Goal: Information Seeking & Learning: Compare options

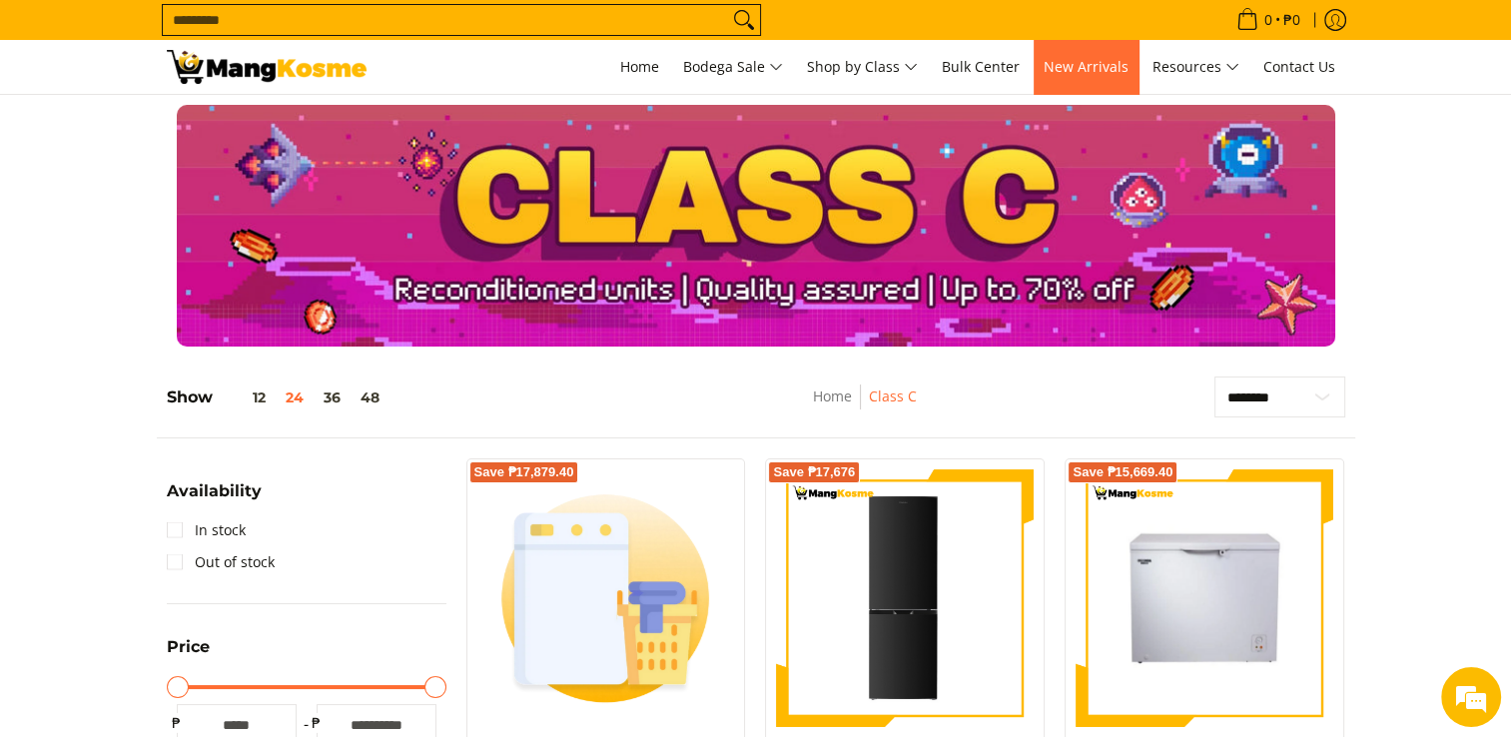
click at [1094, 76] on link "New Arrivals" at bounding box center [1085, 67] width 105 height 54
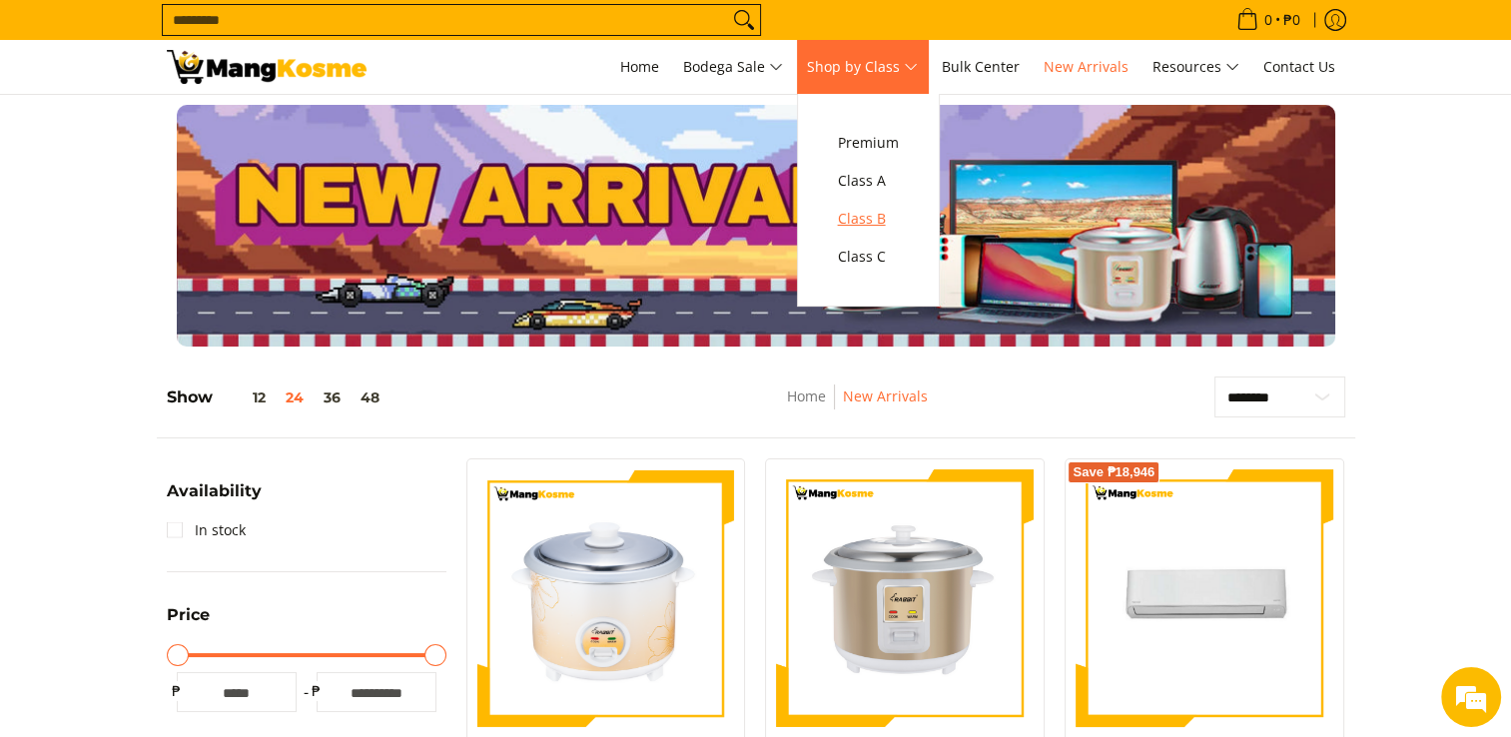
click at [888, 228] on span "Class B" at bounding box center [868, 219] width 61 height 25
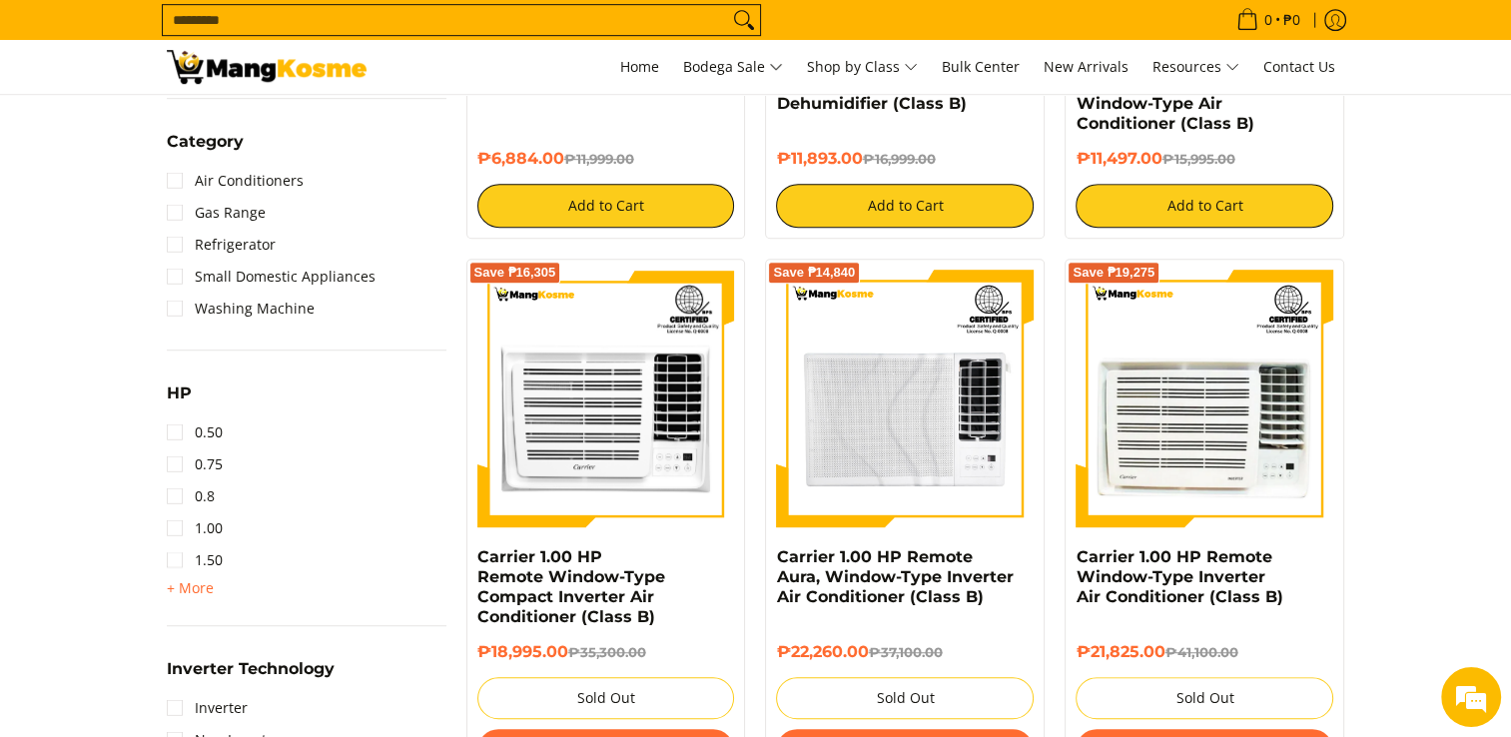
scroll to position [1165, 0]
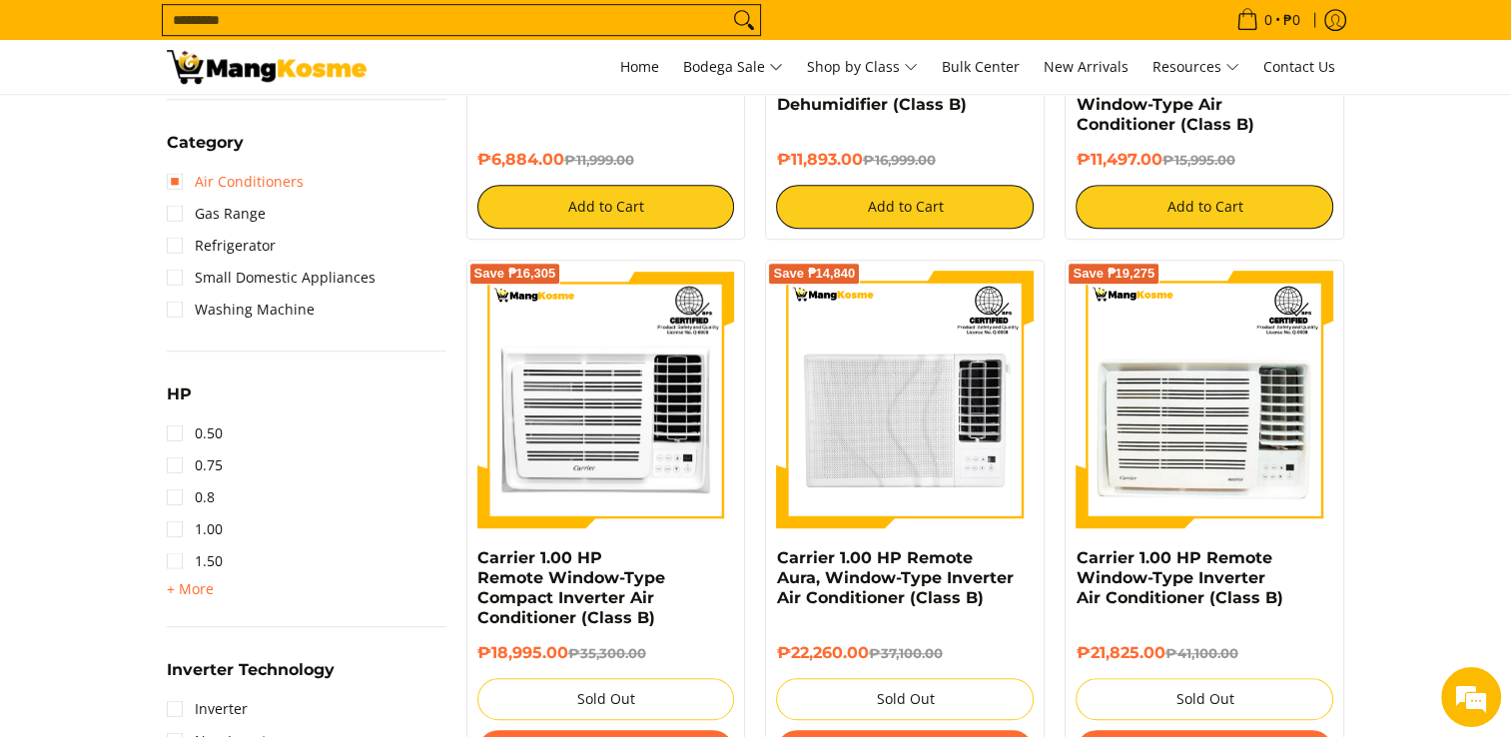
click at [169, 182] on link "Air Conditioners" at bounding box center [235, 182] width 137 height 32
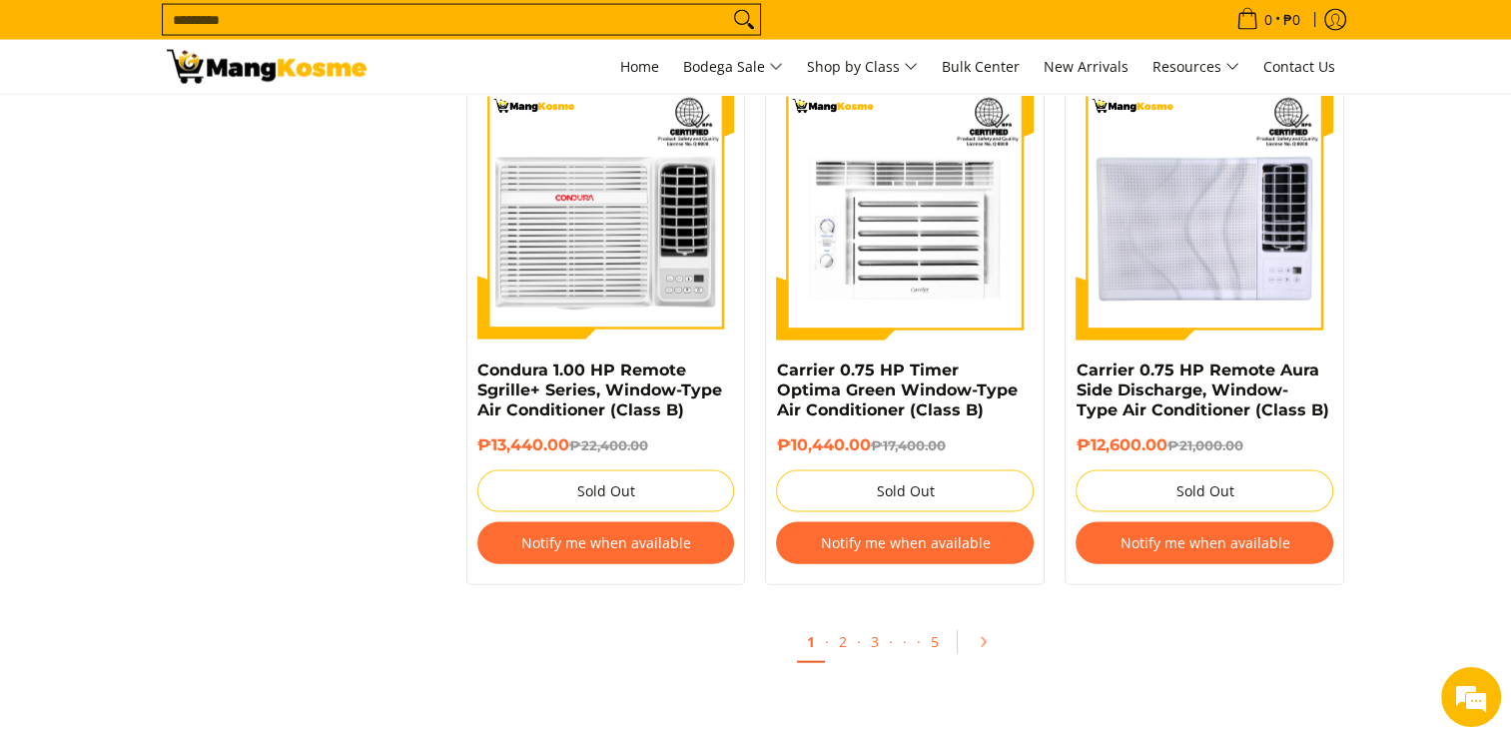
scroll to position [4155, 0]
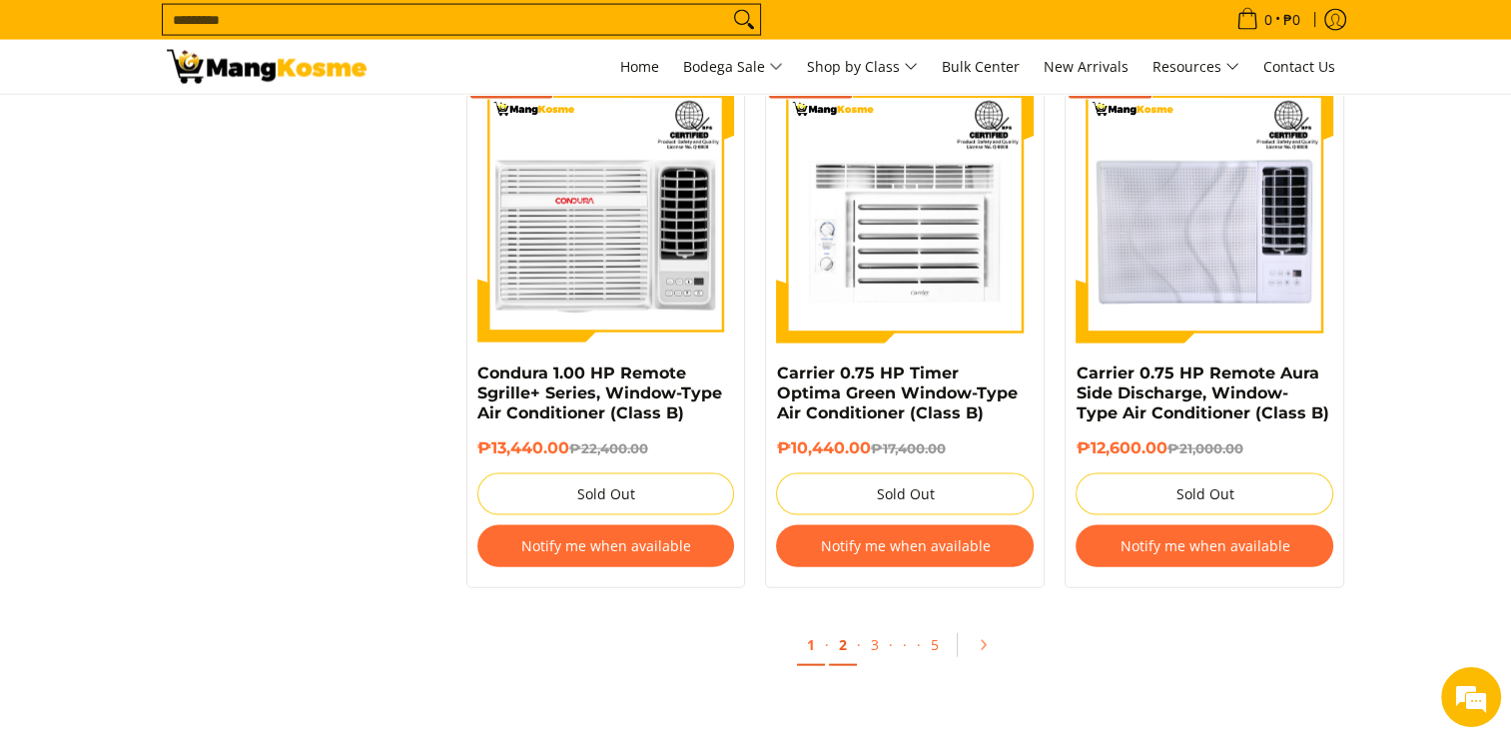
click at [844, 641] on link "2" at bounding box center [843, 645] width 28 height 41
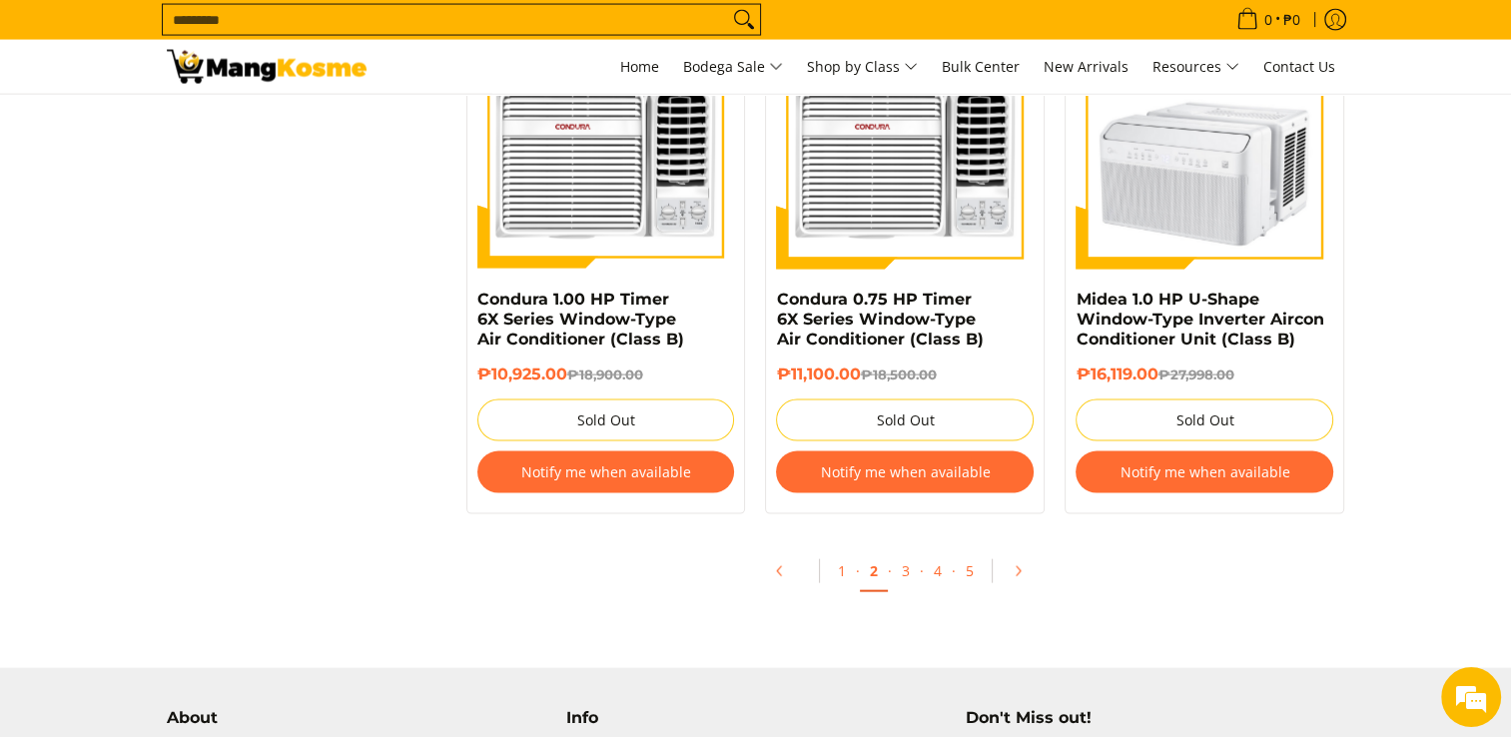
scroll to position [4191, 0]
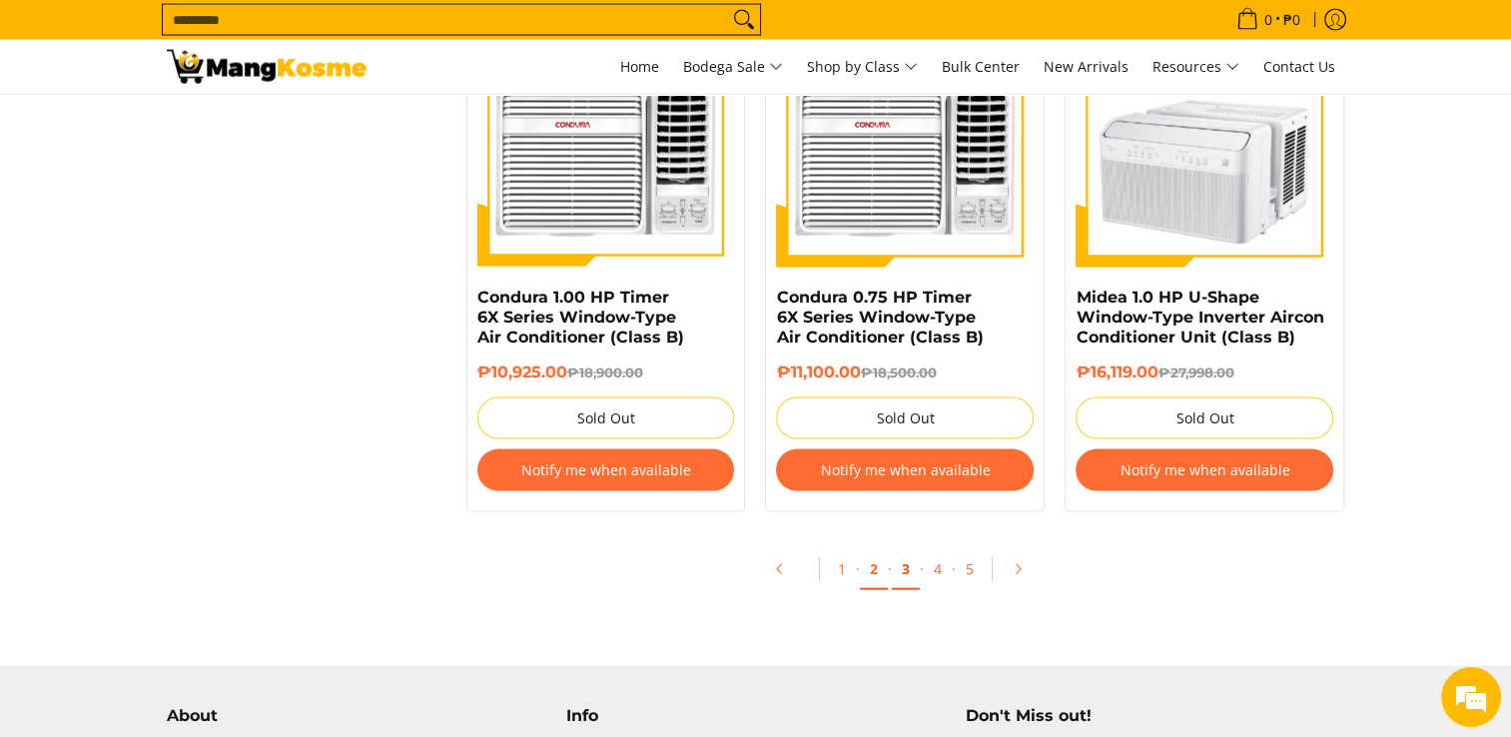
click at [903, 576] on link "3" at bounding box center [906, 569] width 28 height 41
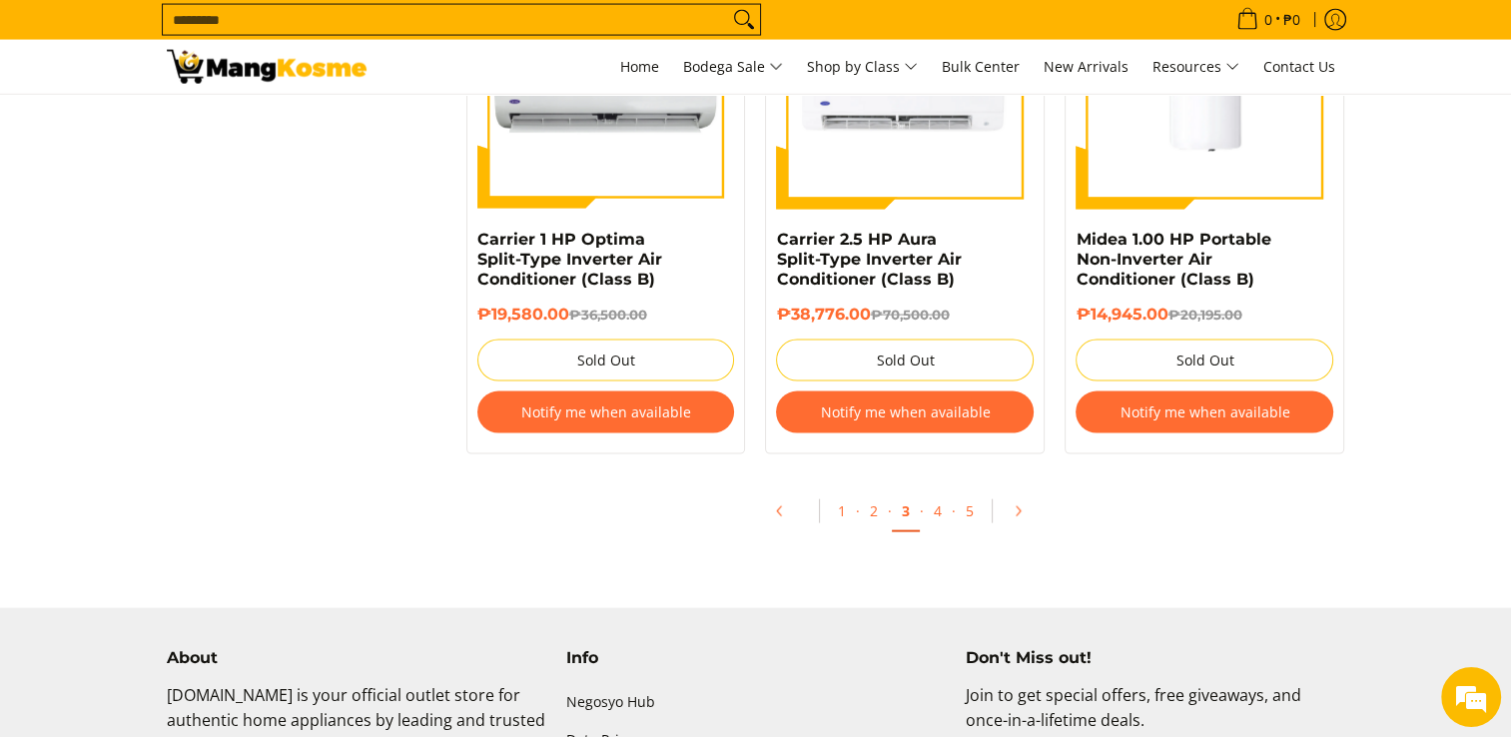
scroll to position [4251, 0]
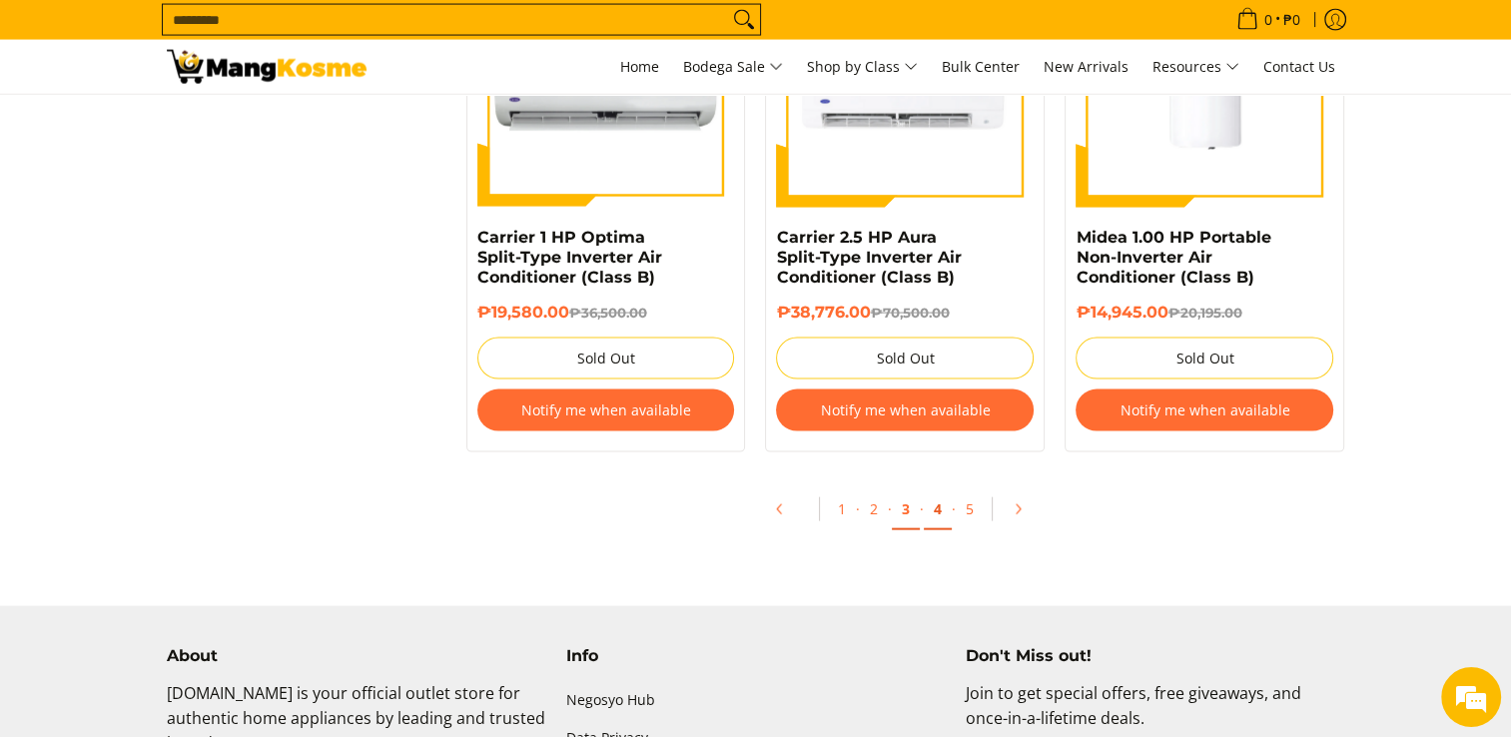
click at [934, 509] on link "4" at bounding box center [938, 509] width 28 height 41
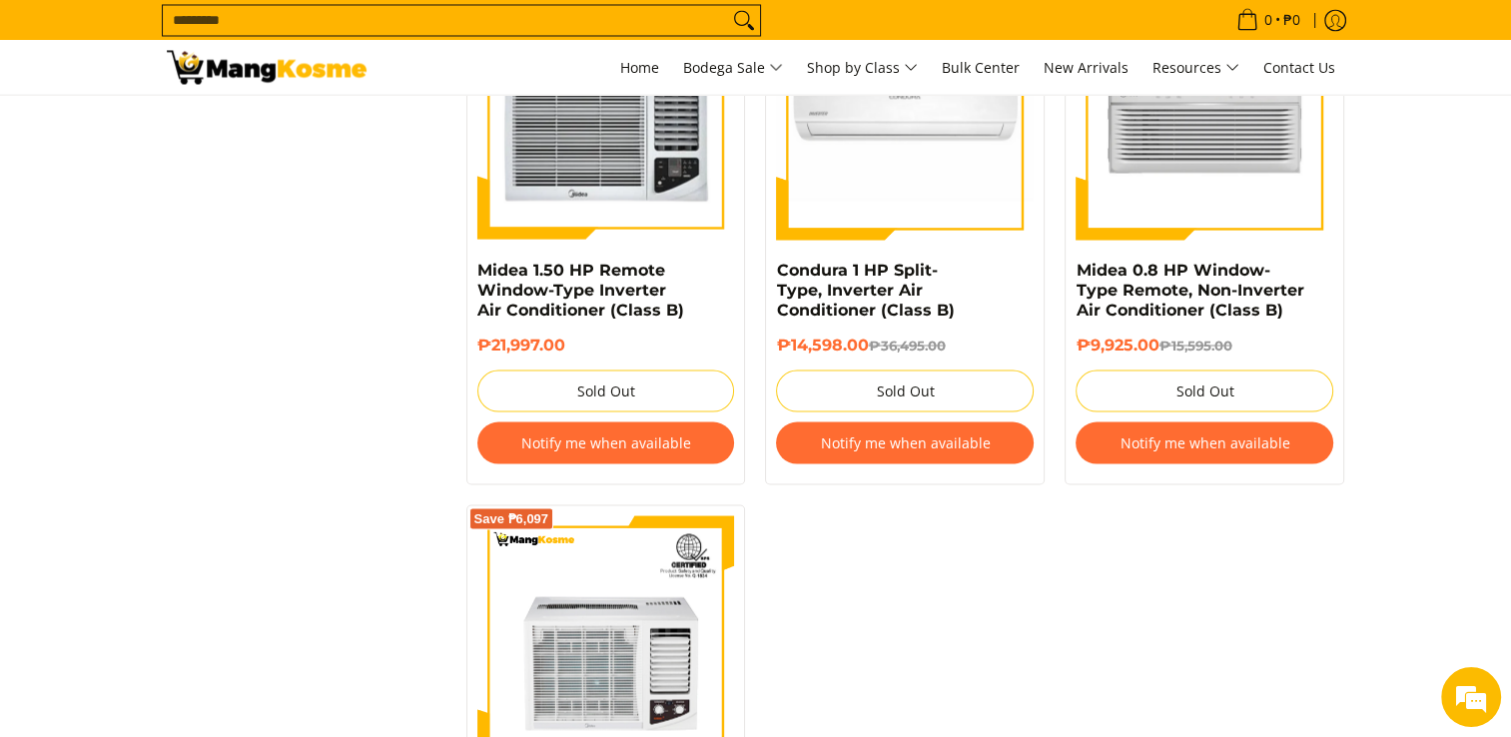
scroll to position [3700, 0]
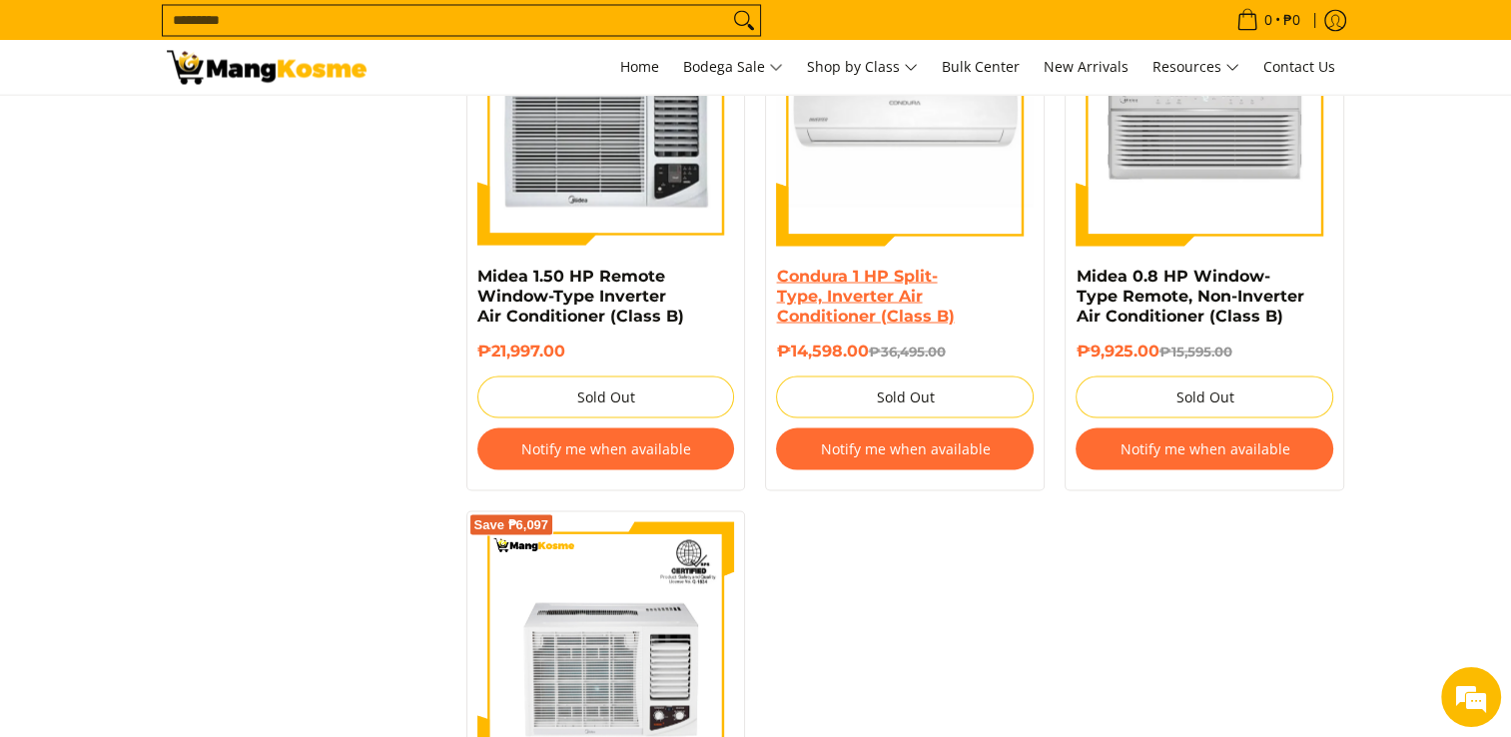
click at [802, 300] on link "Condura 1 HP Split-Type, Inverter Air Conditioner (Class B)" at bounding box center [865, 295] width 178 height 59
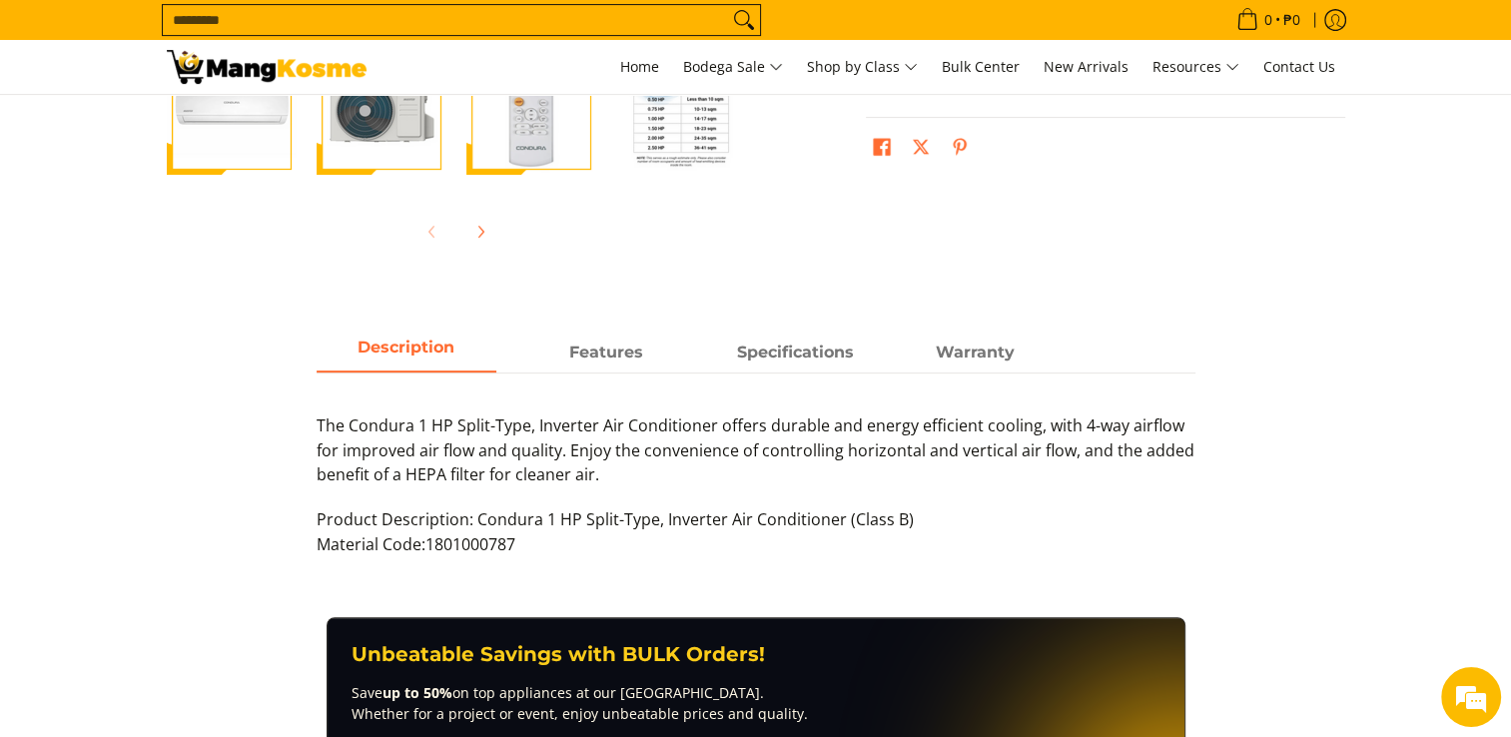
scroll to position [705, 0]
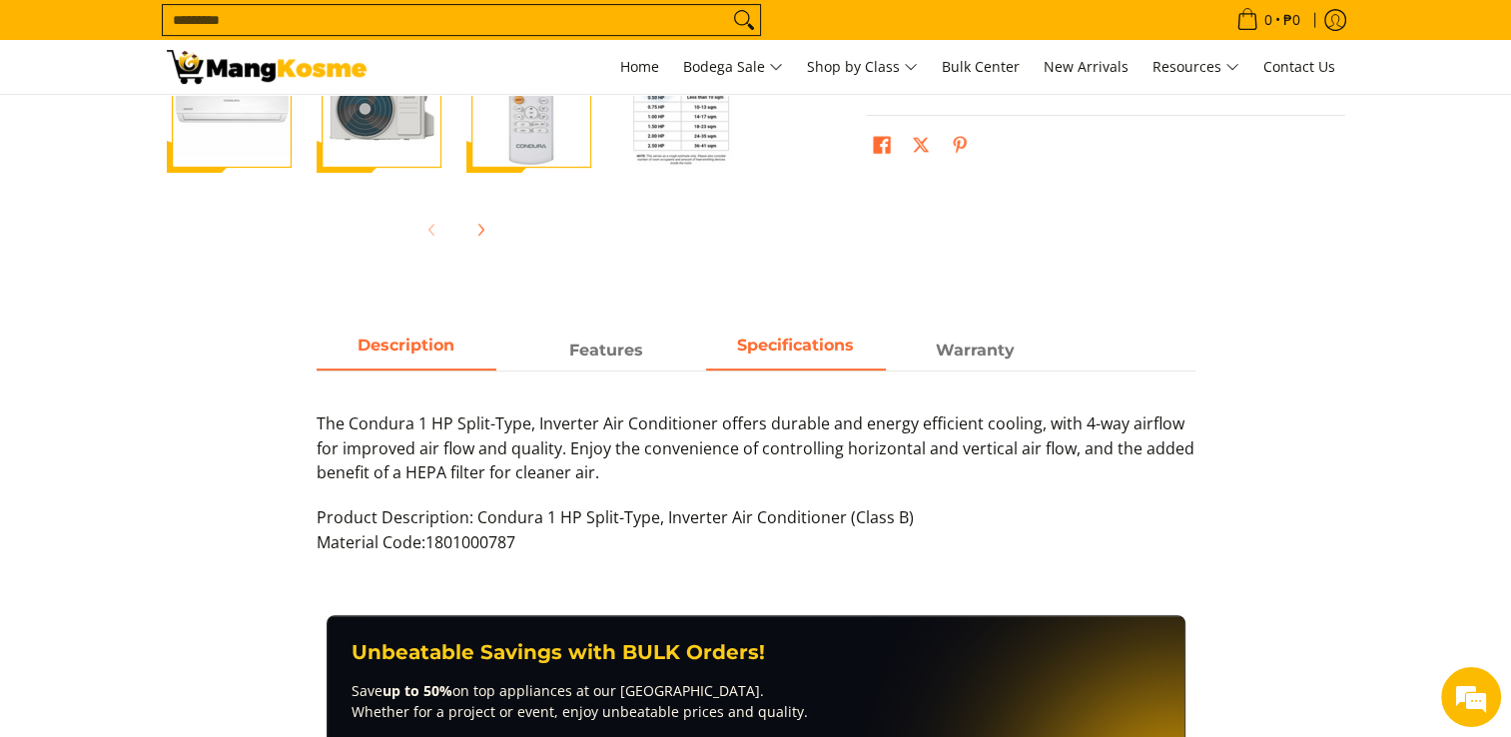
click at [779, 348] on strong "Specifications" at bounding box center [795, 344] width 117 height 19
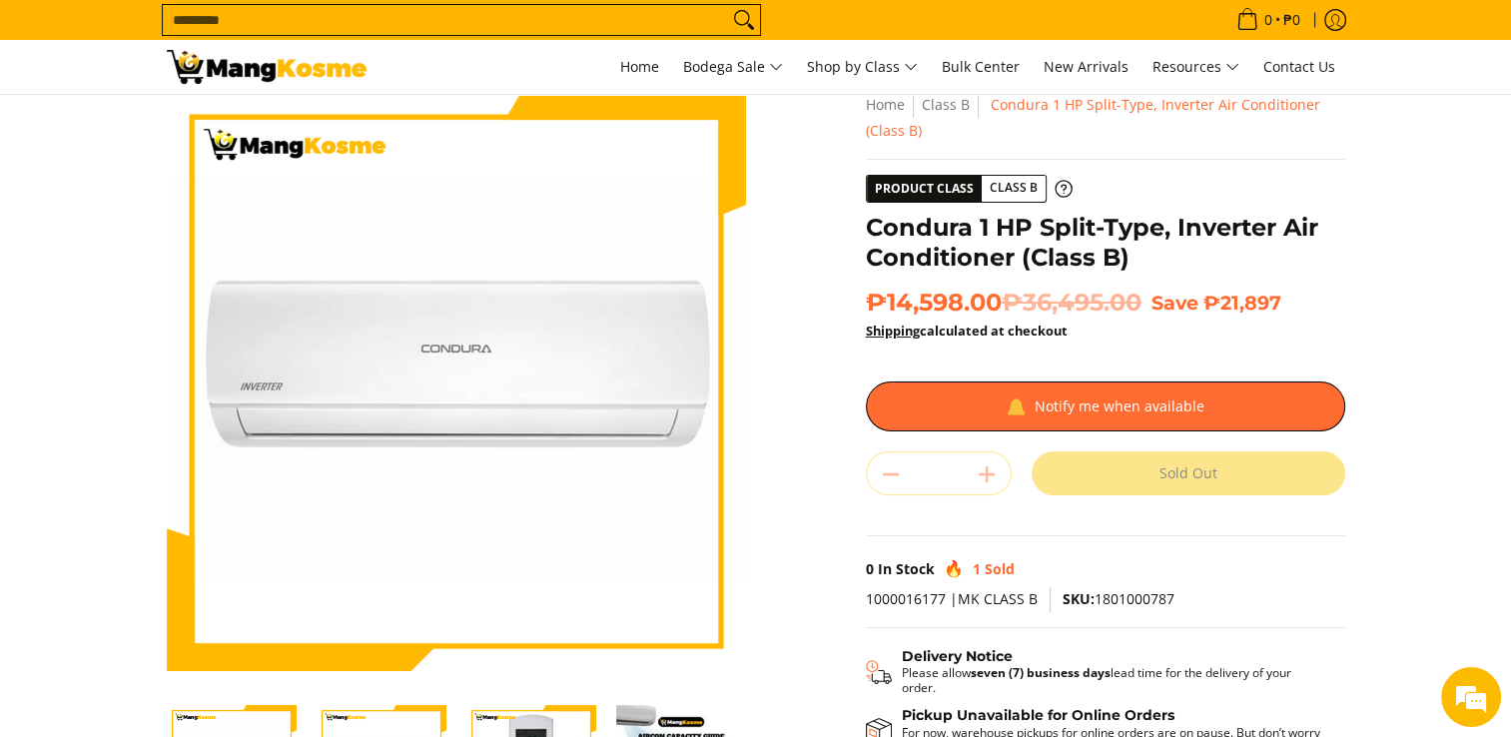
scroll to position [0, 0]
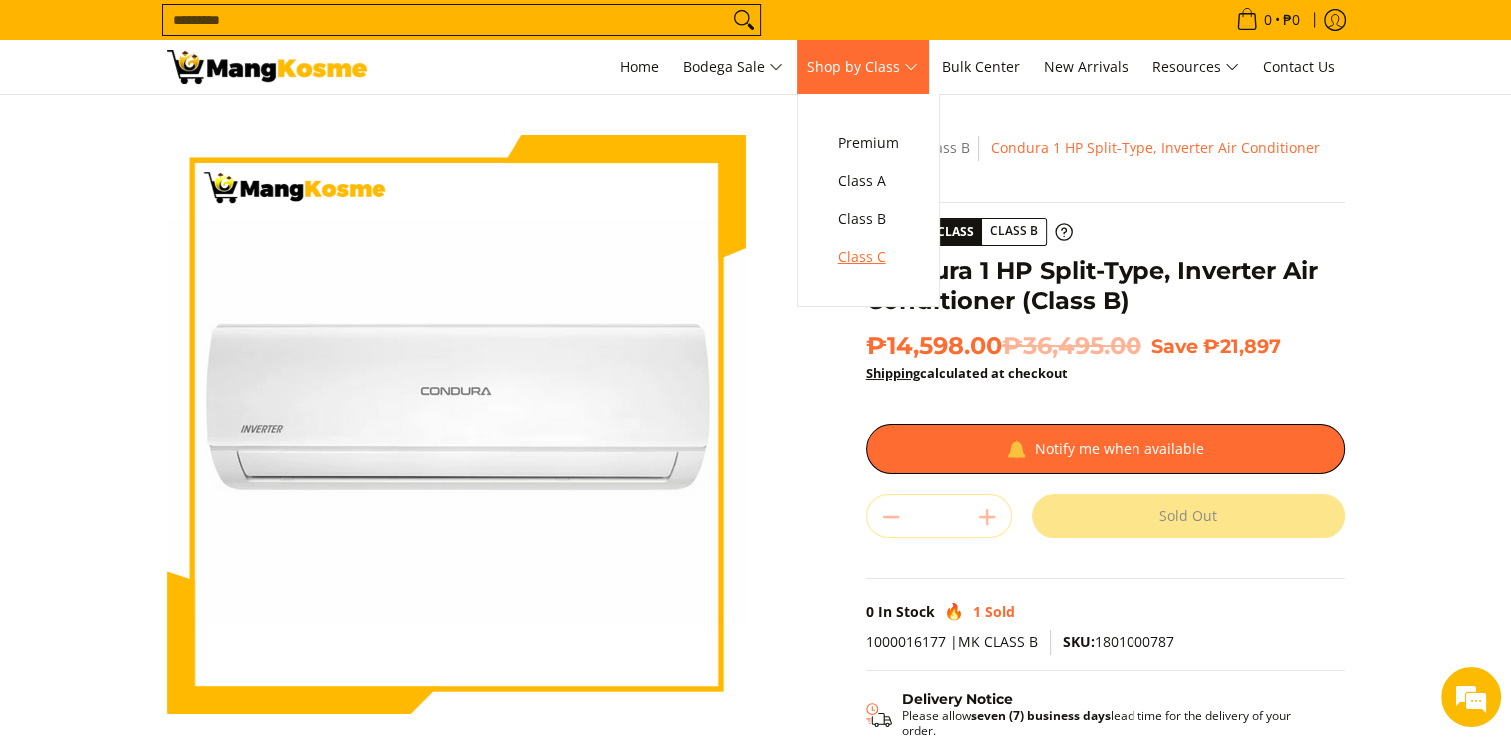
click at [895, 261] on span "Class C" at bounding box center [868, 257] width 61 height 25
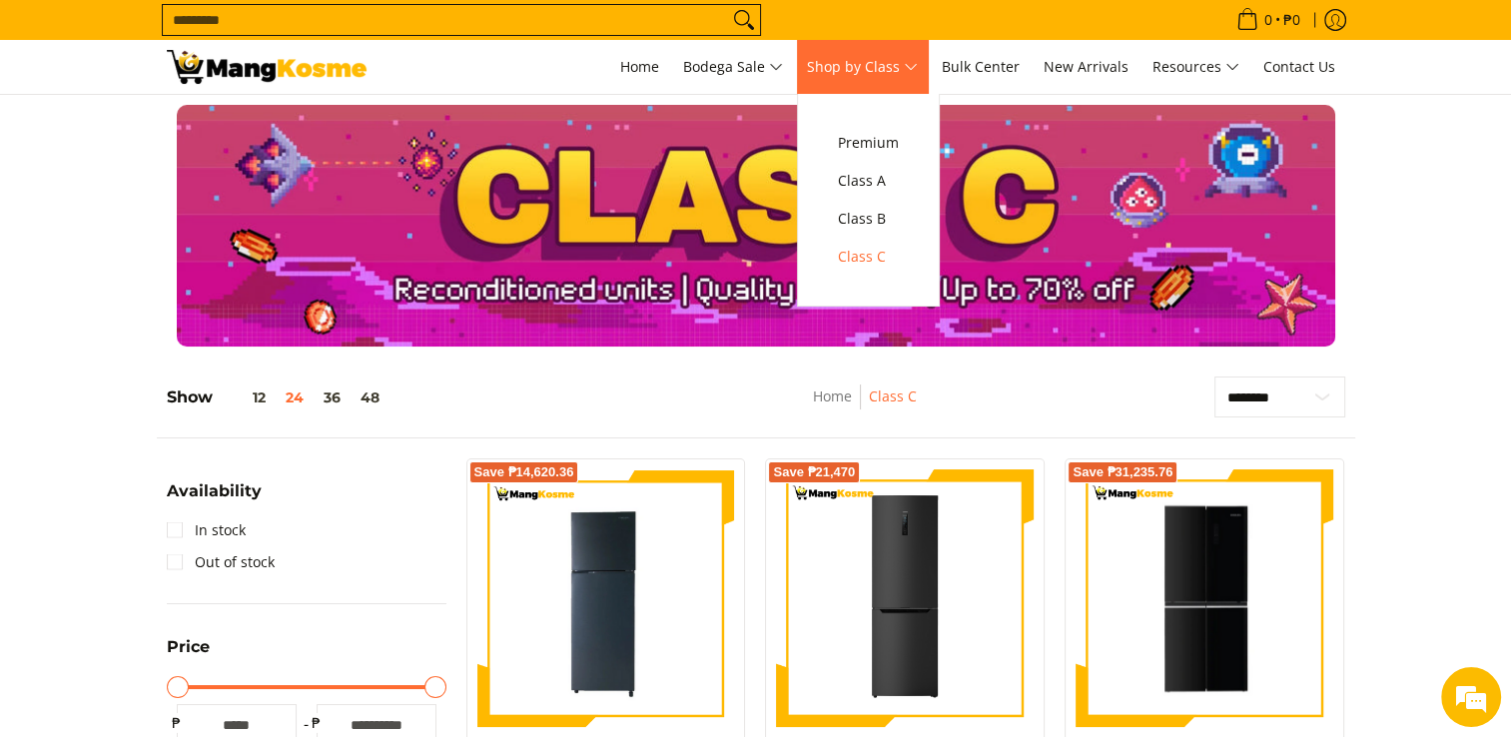
click at [916, 66] on span "Shop by Class" at bounding box center [862, 67] width 111 height 25
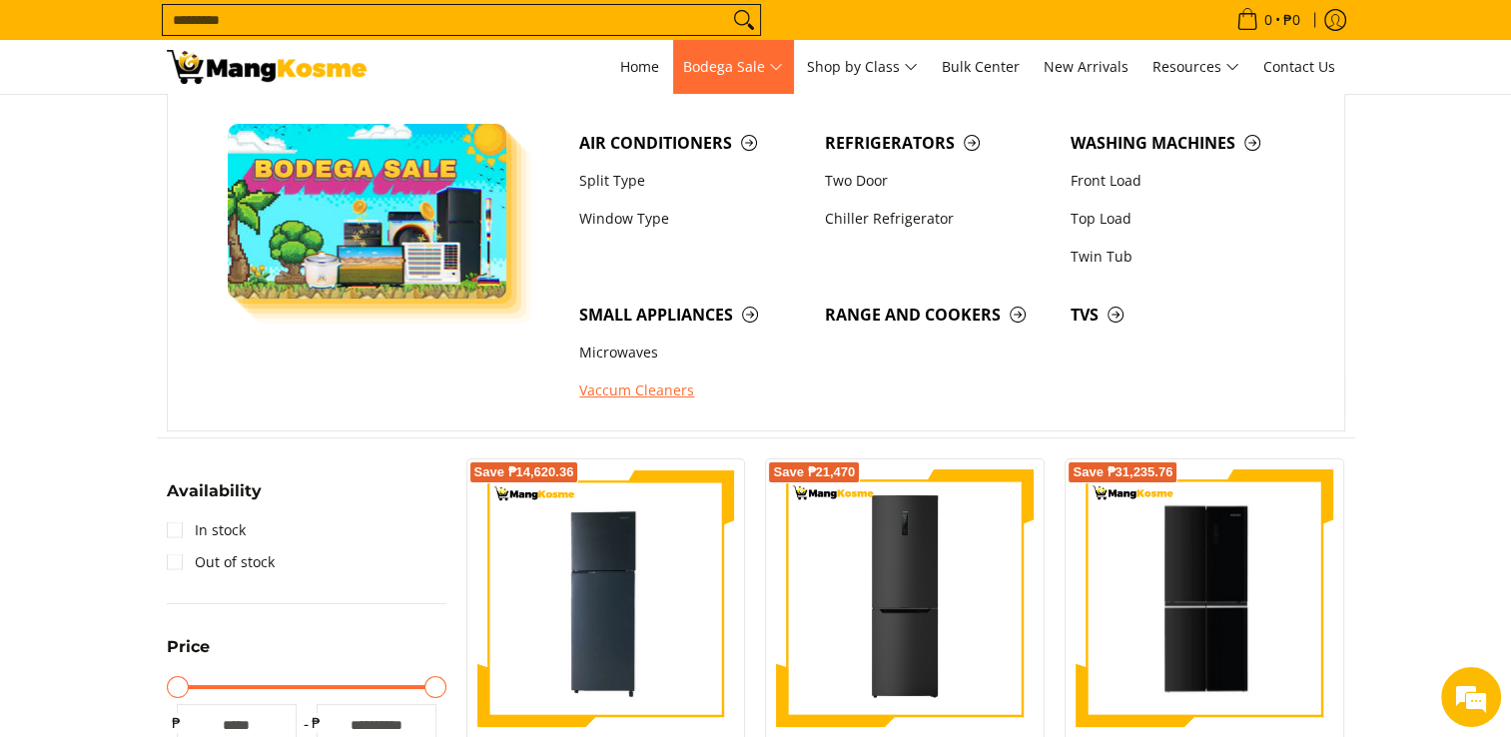
click at [647, 382] on link "Vaccum Cleaners" at bounding box center [692, 391] width 246 height 38
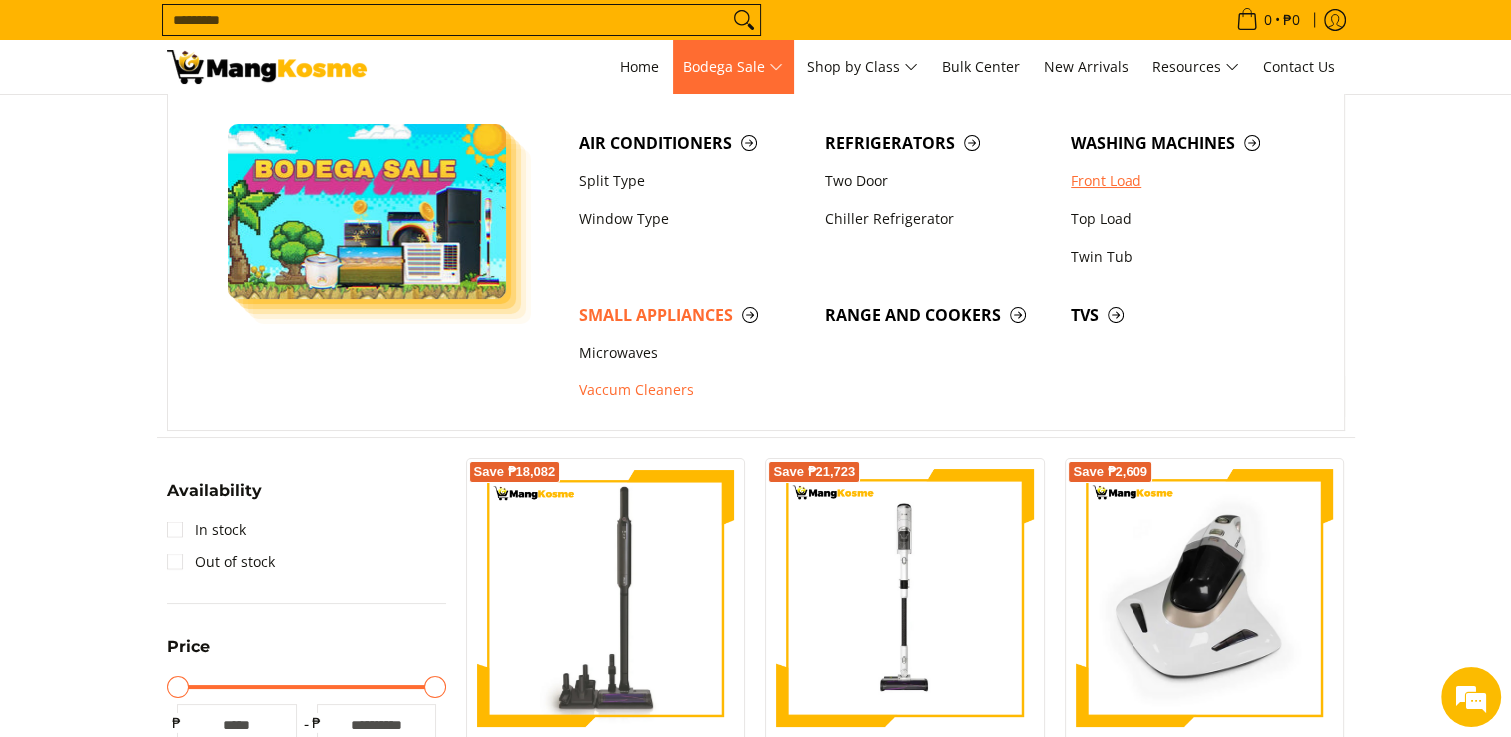
click at [1105, 187] on link "Front Load" at bounding box center [1183, 181] width 246 height 38
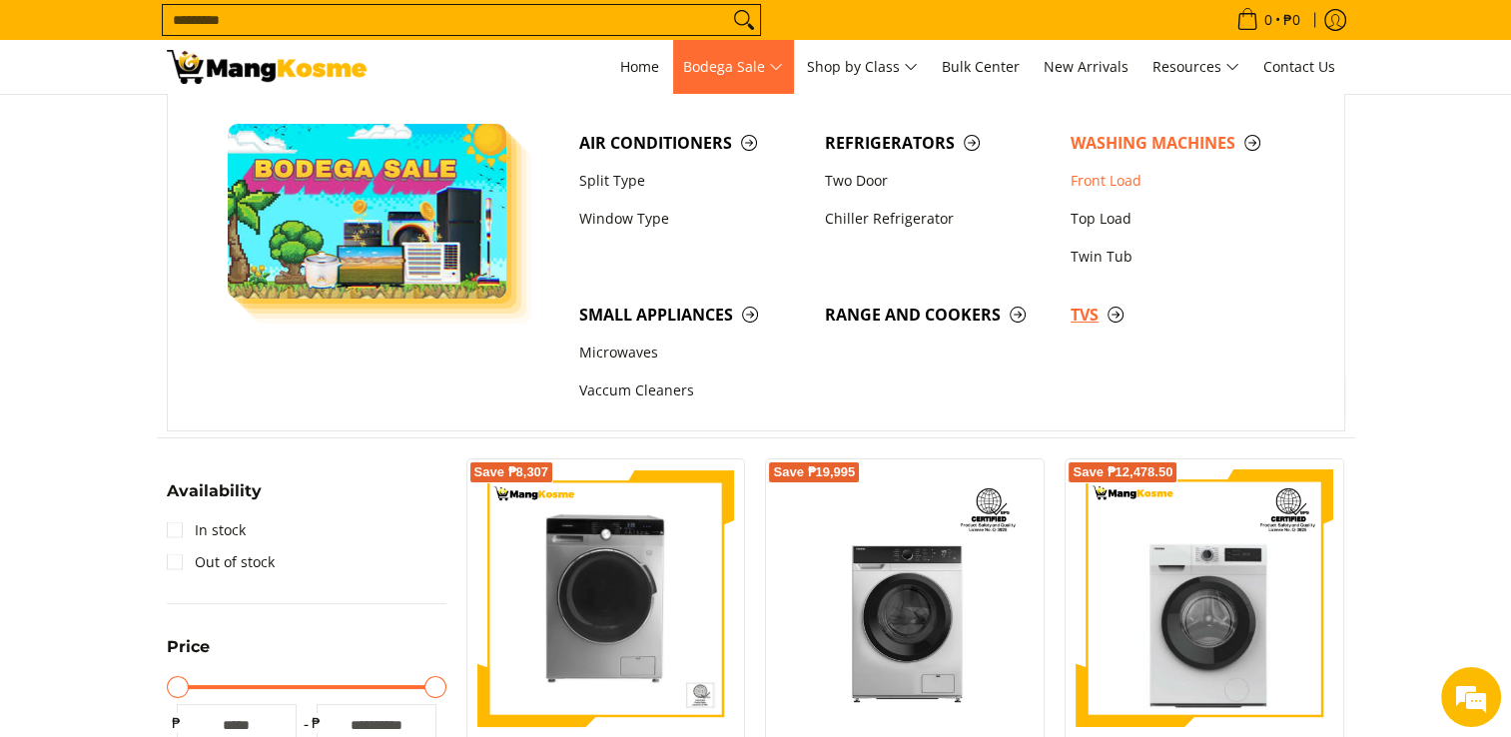
click at [1089, 326] on span "TVs" at bounding box center [1183, 315] width 226 height 25
